Goal: Information Seeking & Learning: Learn about a topic

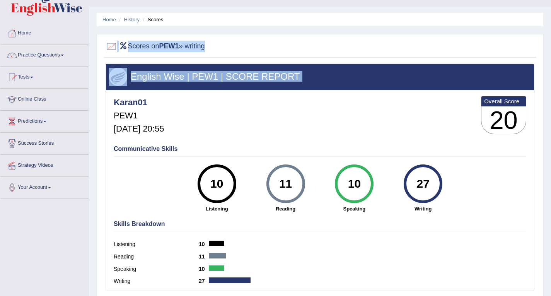
drag, startPoint x: 287, startPoint y: 114, endPoint x: 287, endPoint y: -33, distance: 146.9
click at [287, 0] on html "Toggle navigation Home Practice Questions Speaking Practice Read Aloud Repeat S…" at bounding box center [275, 132] width 551 height 296
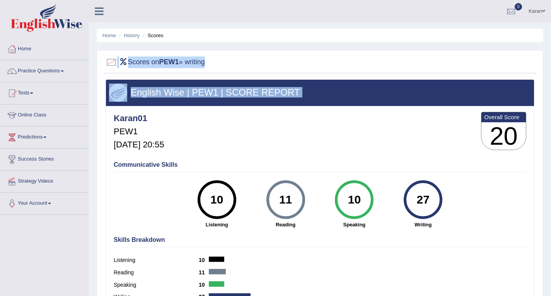
click at [247, 138] on div "Karan01 PEW1 Sep 3, 2025, 20:55 Overall Score 20" at bounding box center [320, 133] width 416 height 46
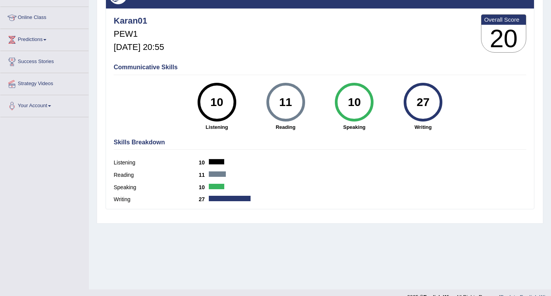
scroll to position [110, 0]
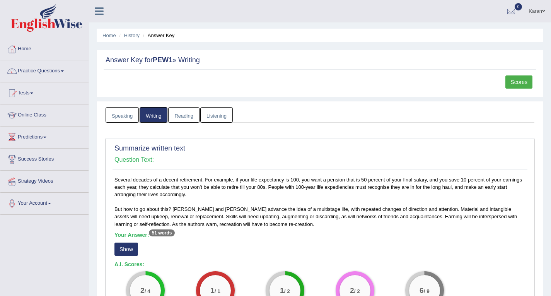
click at [186, 114] on link "Reading" at bounding box center [183, 115] width 31 height 16
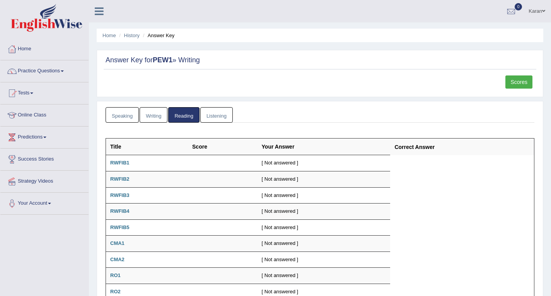
click at [214, 109] on link "Listening" at bounding box center [216, 115] width 32 height 16
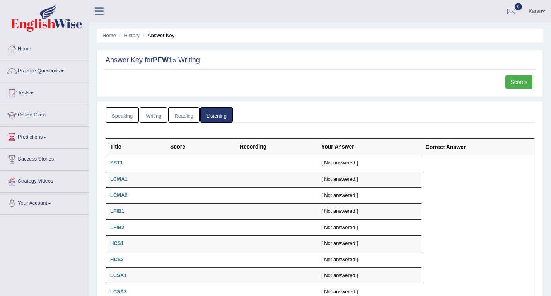
click at [127, 114] on link "Speaking" at bounding box center [122, 115] width 33 height 16
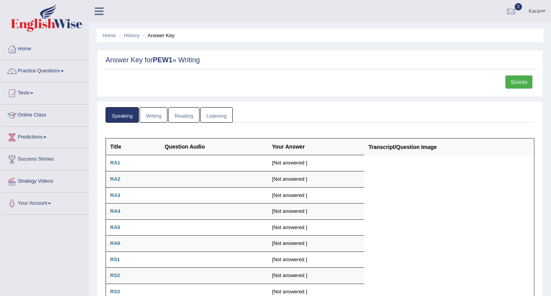
click at [149, 119] on link "Writing" at bounding box center [154, 115] width 28 height 16
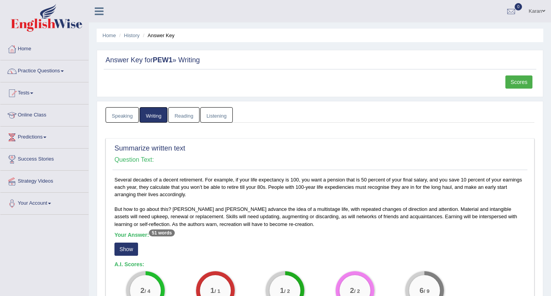
click at [186, 115] on link "Reading" at bounding box center [183, 115] width 31 height 16
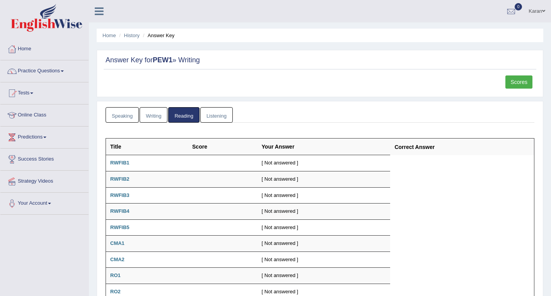
click at [142, 116] on link "Writing" at bounding box center [154, 115] width 28 height 16
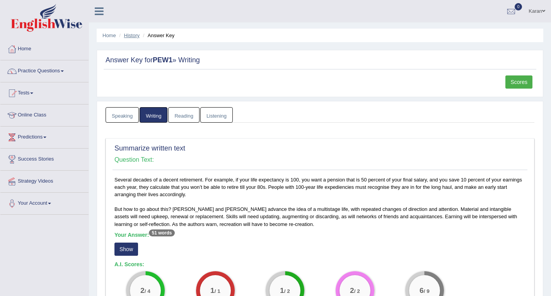
click at [132, 37] on link "History" at bounding box center [131, 35] width 15 height 6
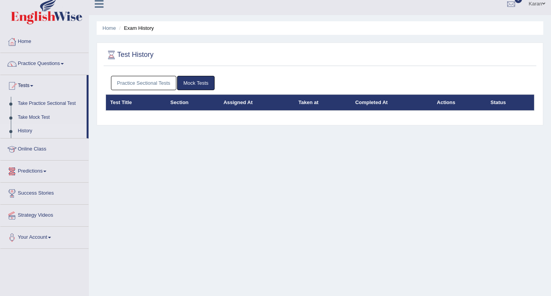
scroll to position [5, 0]
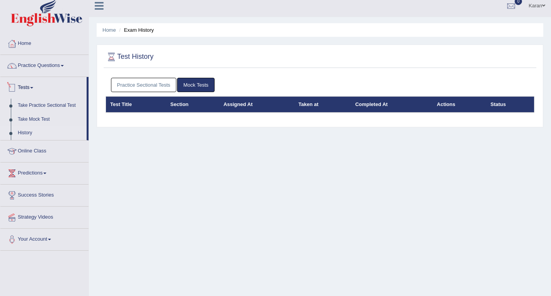
click at [25, 84] on link "Tests" at bounding box center [43, 86] width 86 height 19
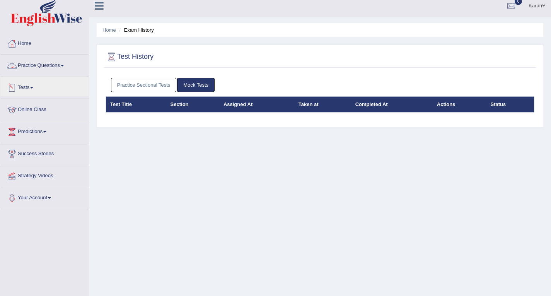
click at [42, 61] on link "Practice Questions" at bounding box center [44, 64] width 88 height 19
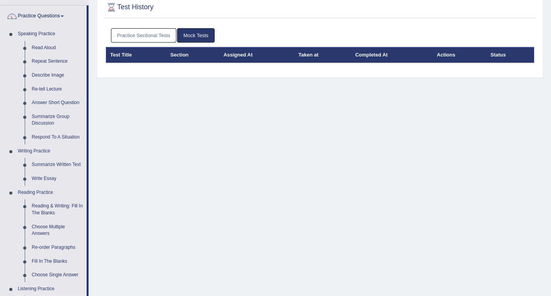
scroll to position [55, 0]
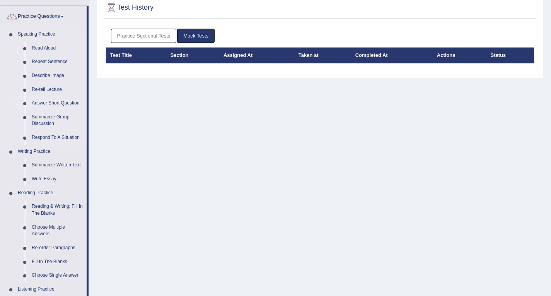
click at [49, 102] on link "Answer Short Question" at bounding box center [57, 103] width 58 height 14
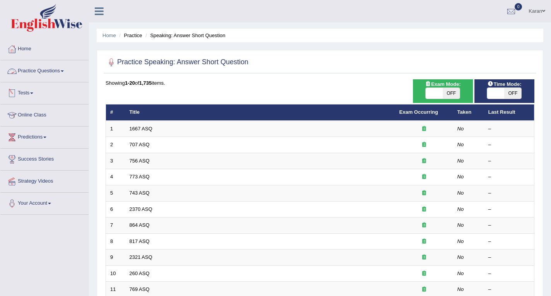
click at [41, 60] on link "Practice Questions" at bounding box center [44, 69] width 88 height 19
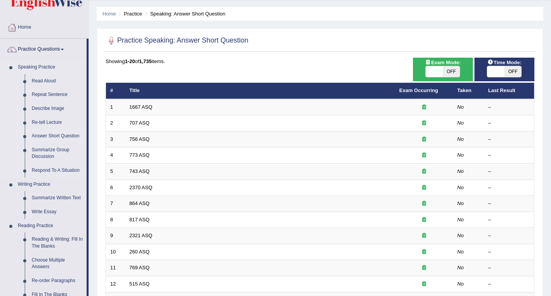
scroll to position [21, 0]
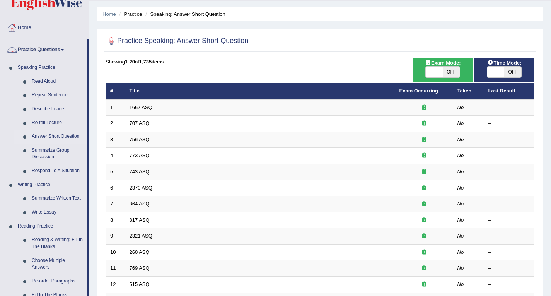
click at [48, 49] on link "Practice Questions" at bounding box center [43, 48] width 86 height 19
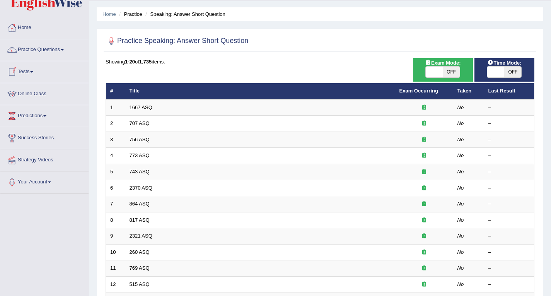
click at [23, 68] on link "Tests" at bounding box center [44, 70] width 88 height 19
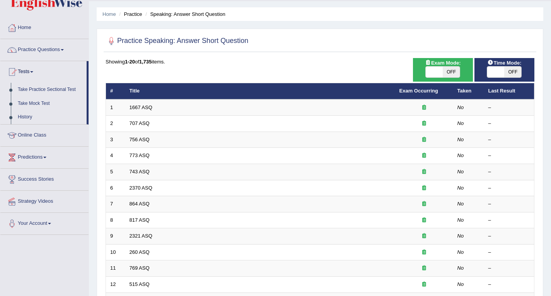
click at [23, 68] on link "Tests" at bounding box center [43, 70] width 86 height 19
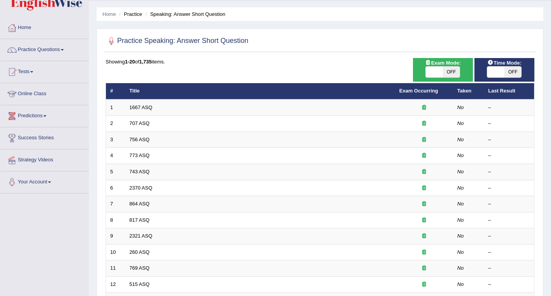
click at [31, 110] on link "Predictions" at bounding box center [44, 114] width 88 height 19
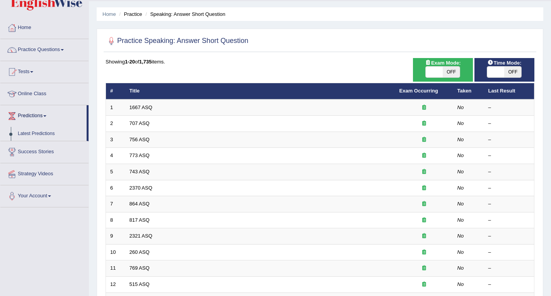
click at [31, 110] on link "Predictions" at bounding box center [43, 114] width 86 height 19
click at [31, 110] on link "Predictions" at bounding box center [44, 114] width 88 height 19
click at [31, 130] on link "Latest Predictions" at bounding box center [50, 134] width 72 height 14
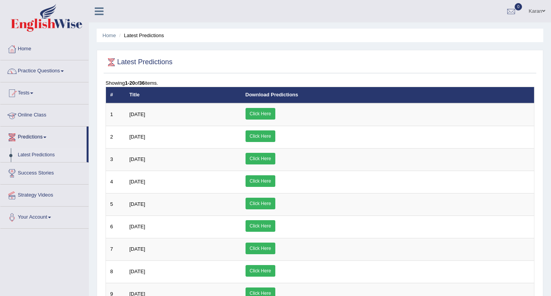
click at [34, 138] on link "Predictions" at bounding box center [43, 135] width 86 height 19
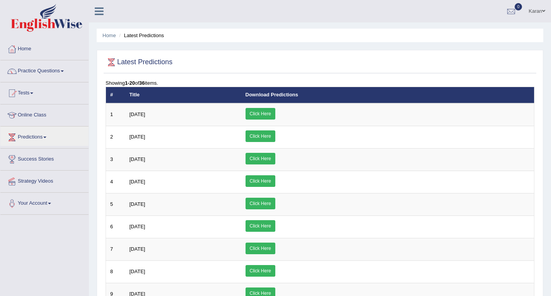
click at [49, 160] on link "Success Stories" at bounding box center [44, 157] width 88 height 19
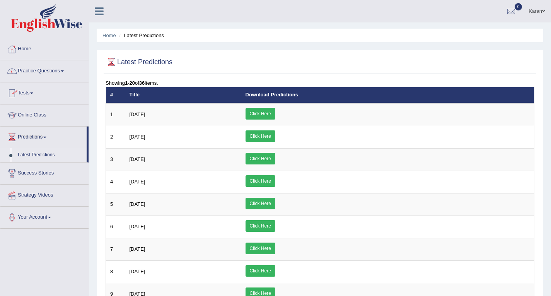
click at [30, 52] on link "Home" at bounding box center [44, 47] width 88 height 19
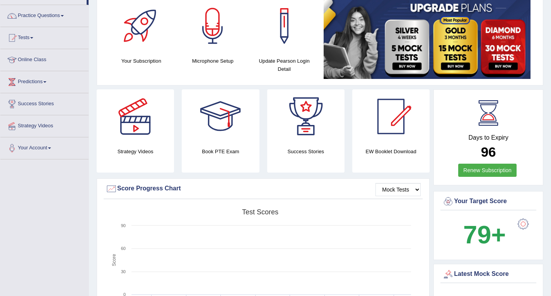
scroll to position [59, 0]
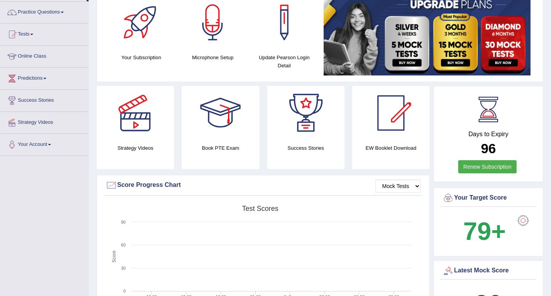
click at [240, 100] on div at bounding box center [220, 113] width 54 height 54
click at [44, 78] on link "Predictions" at bounding box center [44, 77] width 88 height 19
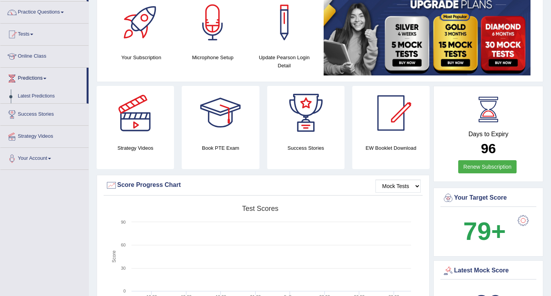
click at [44, 78] on link "Predictions" at bounding box center [43, 77] width 86 height 19
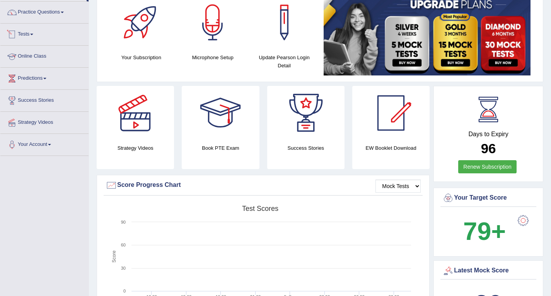
click at [32, 36] on link "Tests" at bounding box center [44, 33] width 88 height 19
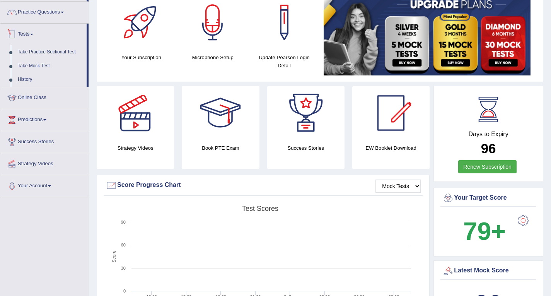
click at [27, 39] on link "Tests" at bounding box center [43, 33] width 86 height 19
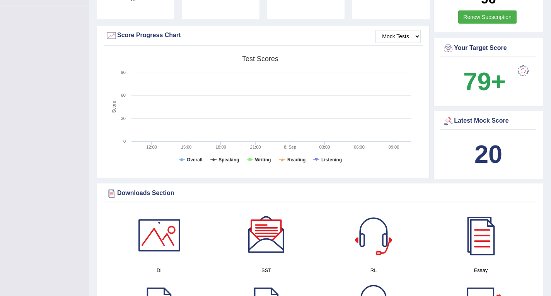
scroll to position [0, 0]
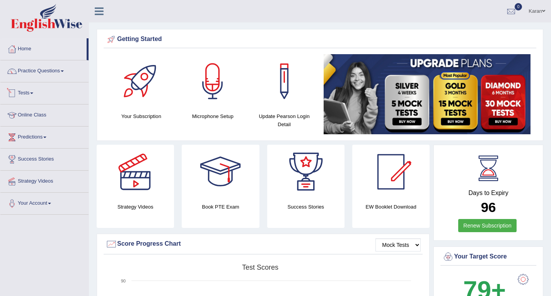
click at [32, 96] on link "Tests" at bounding box center [44, 91] width 88 height 19
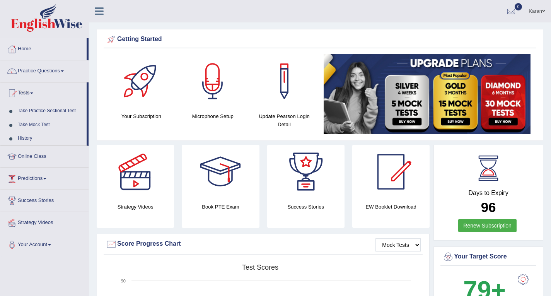
click at [32, 178] on link "Predictions" at bounding box center [44, 177] width 88 height 19
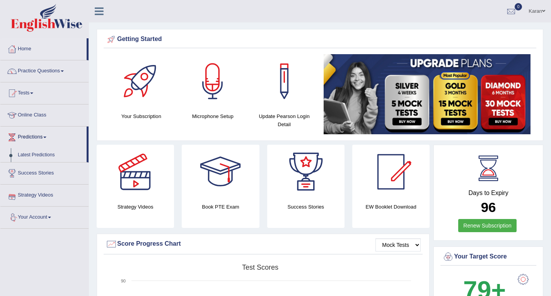
click at [35, 223] on link "Your Account" at bounding box center [44, 215] width 88 height 19
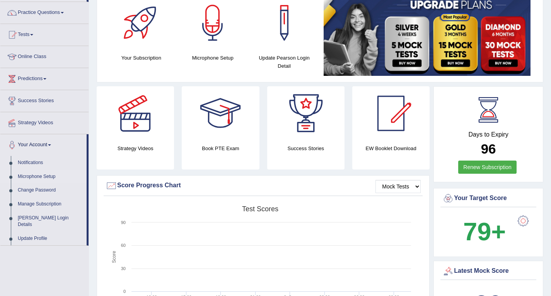
scroll to position [59, 0]
click at [51, 145] on link "Your Account" at bounding box center [43, 143] width 86 height 19
